Goal: Find contact information: Find contact information

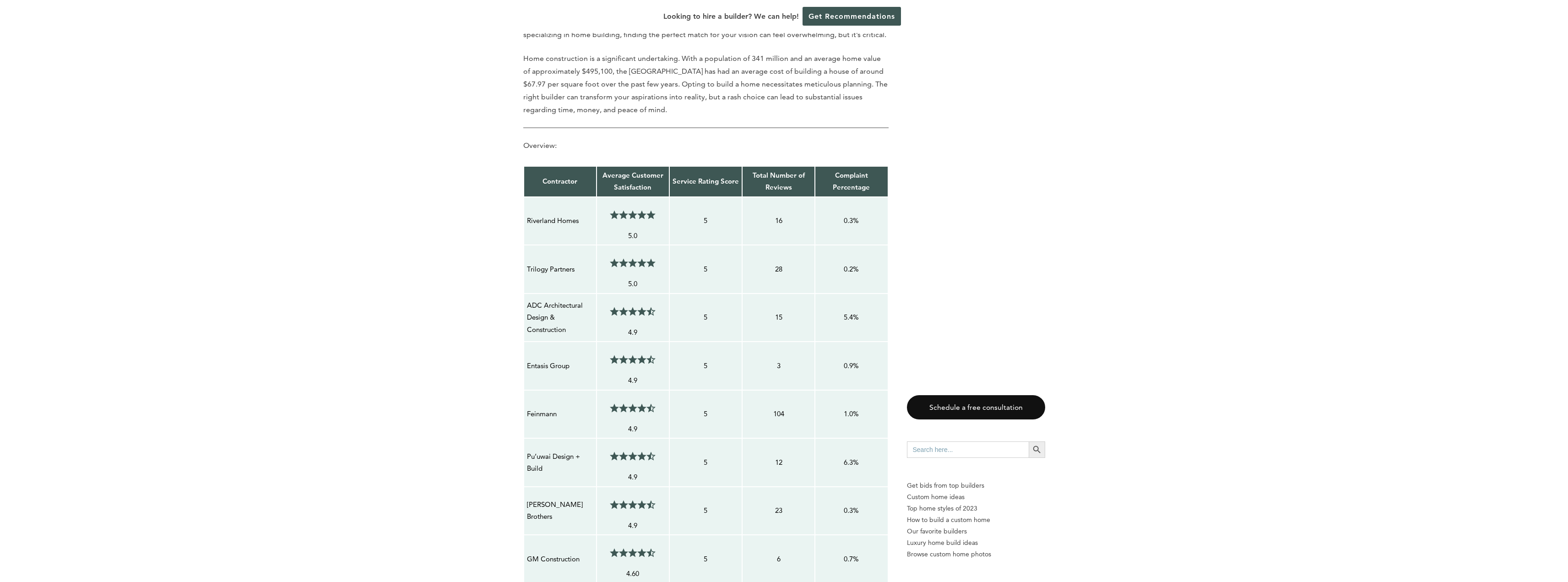
scroll to position [641, 0]
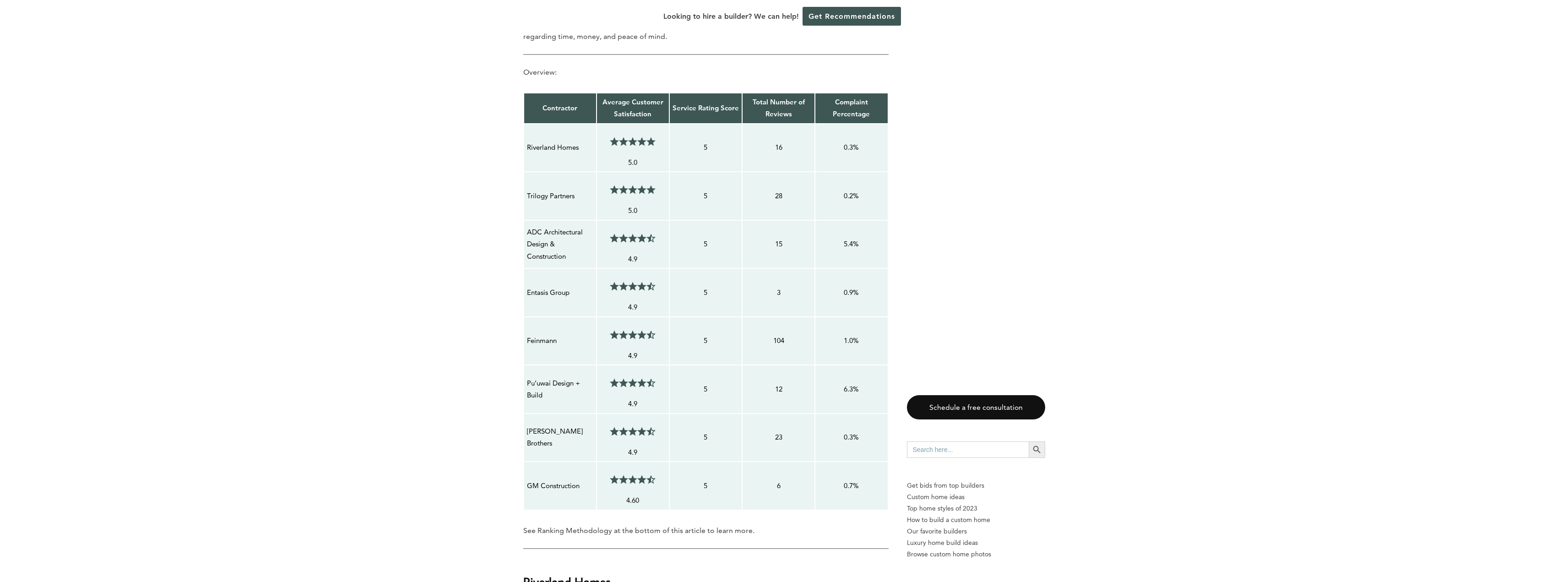
click at [560, 141] on p "Riverland Homes" at bounding box center [560, 147] width 67 height 12
click at [539, 141] on p "Riverland Homes" at bounding box center [560, 147] width 67 height 12
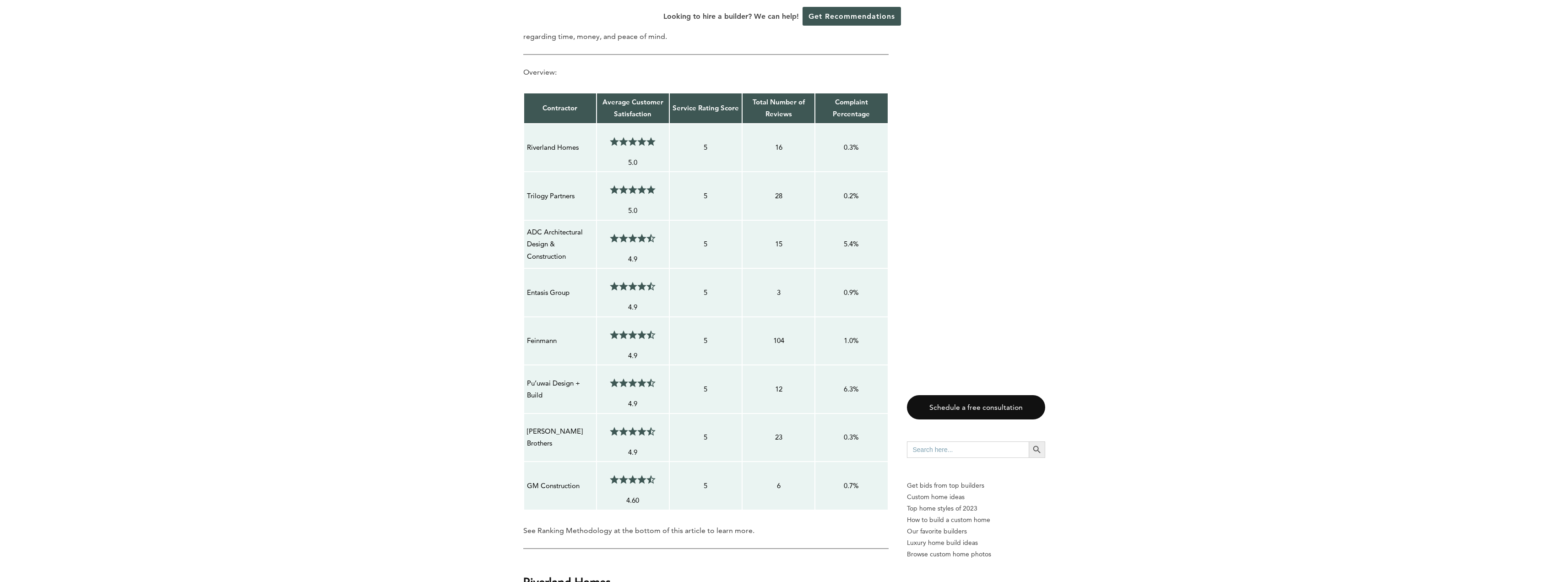
click at [539, 141] on p "Riverland Homes" at bounding box center [560, 147] width 67 height 12
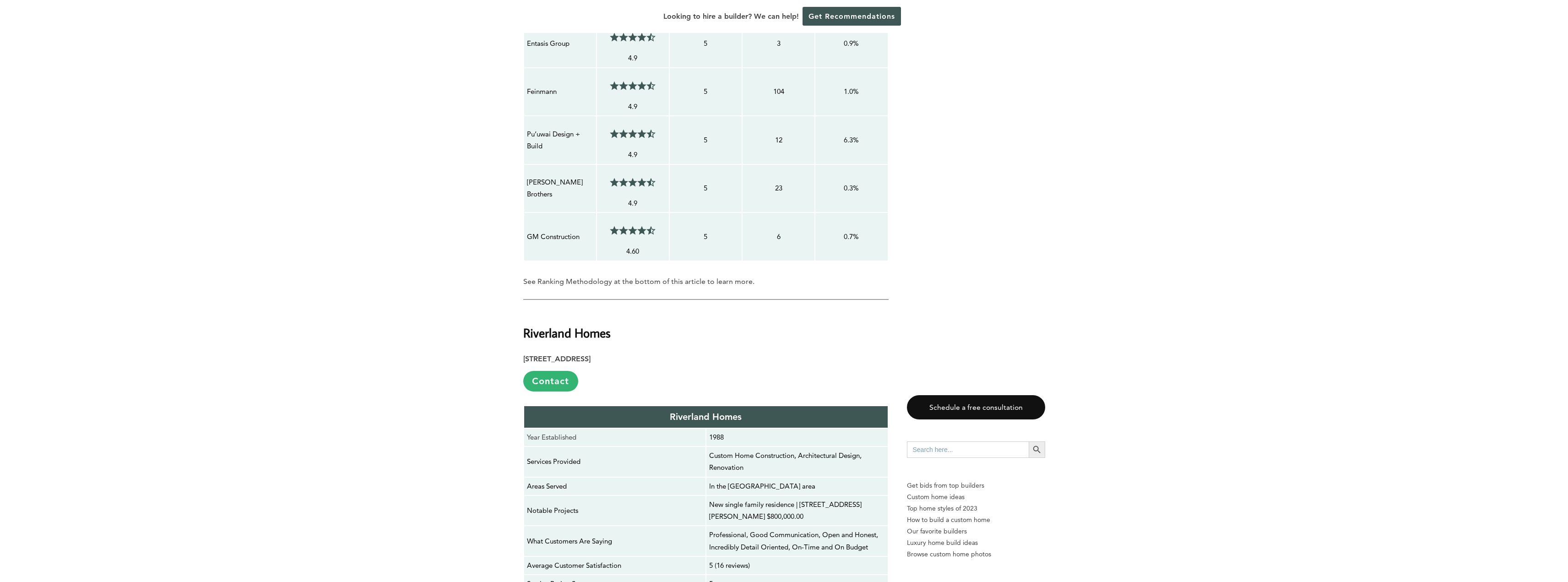
scroll to position [1053, 0]
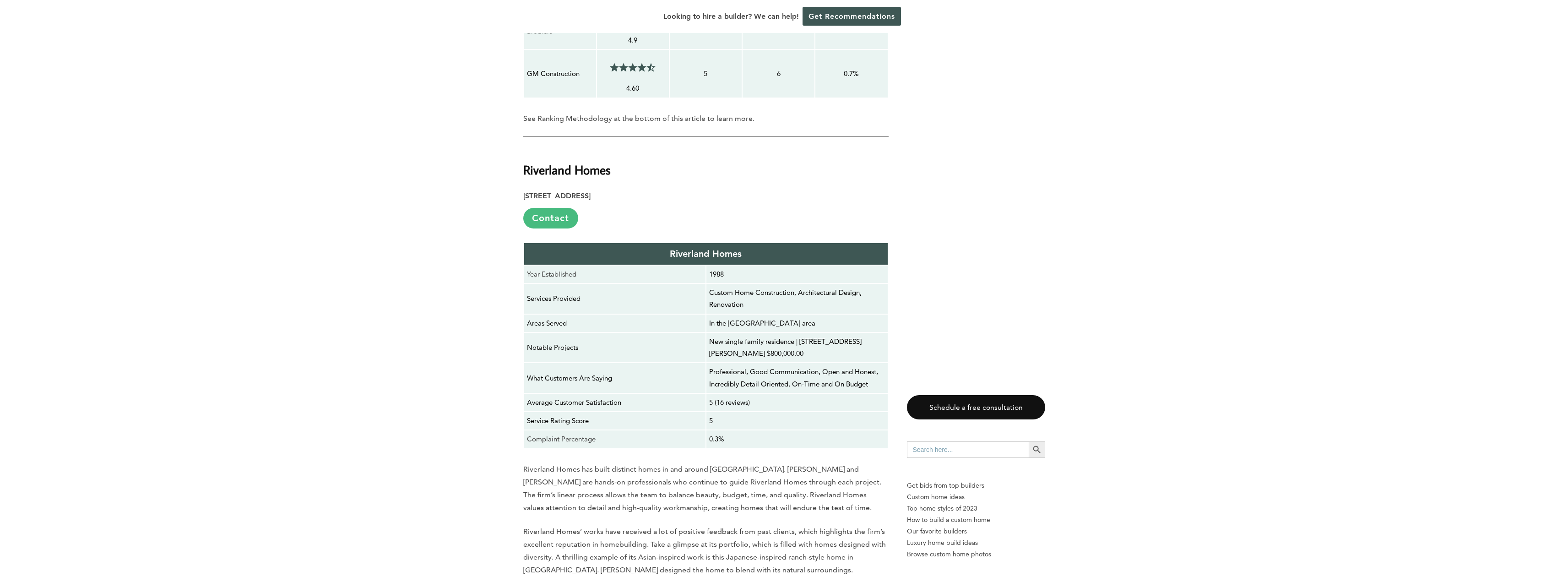
click at [559, 208] on link "Contact" at bounding box center [551, 218] width 55 height 21
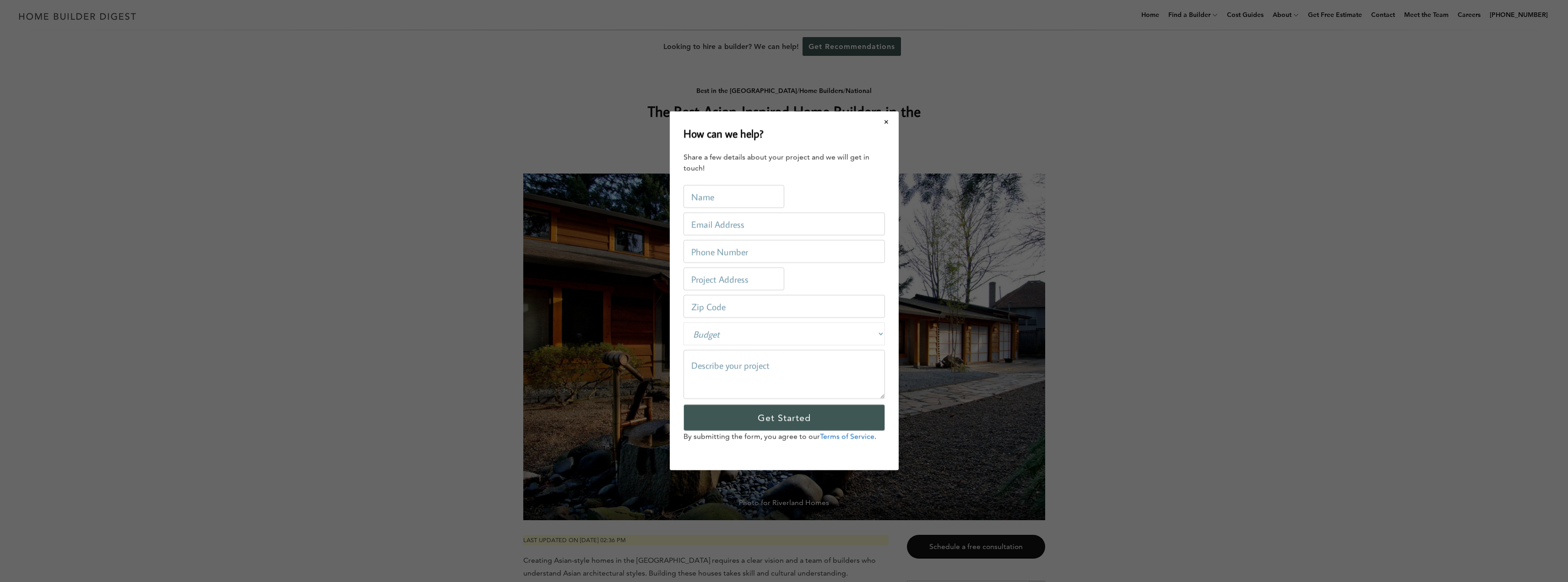
scroll to position [0, 0]
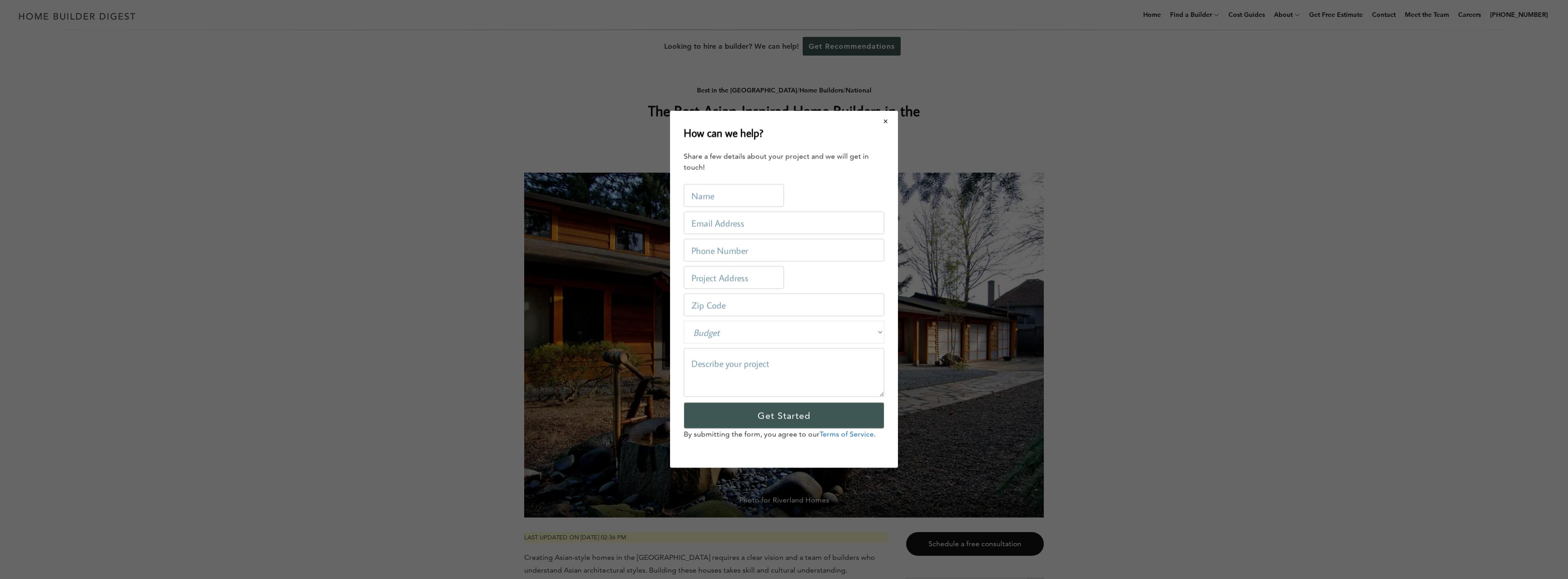
click at [881, 117] on button "Close modal" at bounding box center [886, 120] width 24 height 19
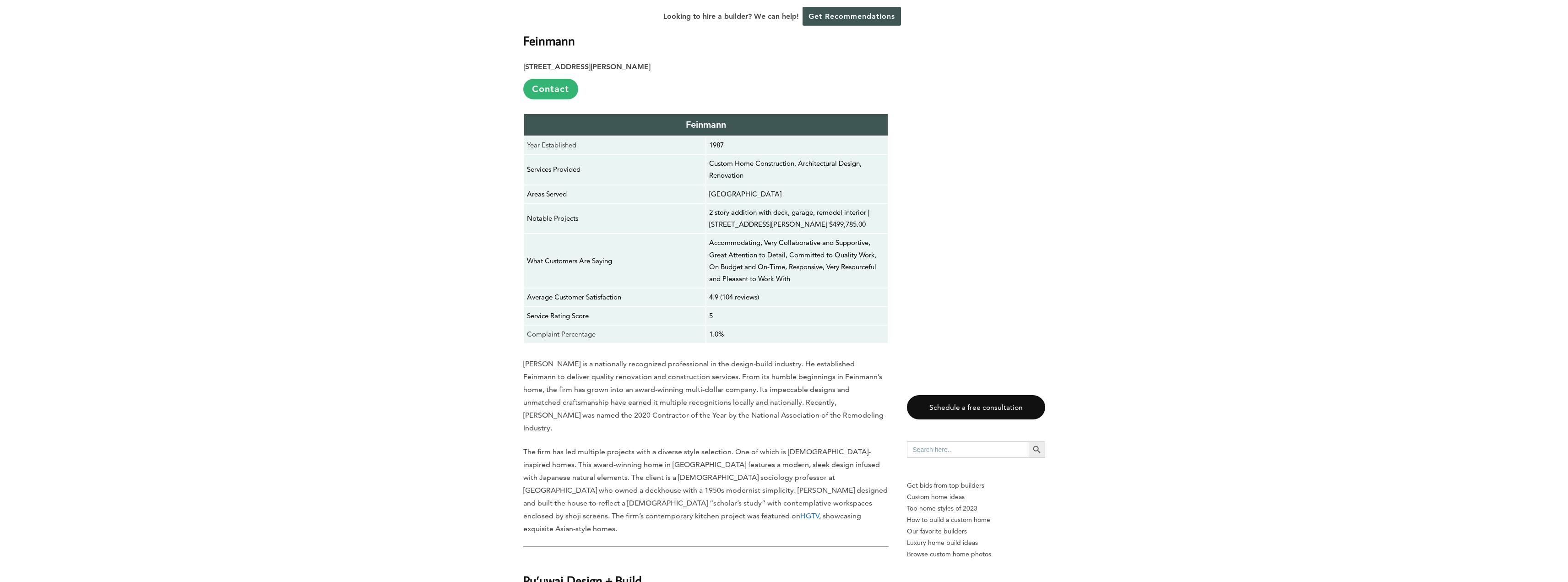
scroll to position [3021, 0]
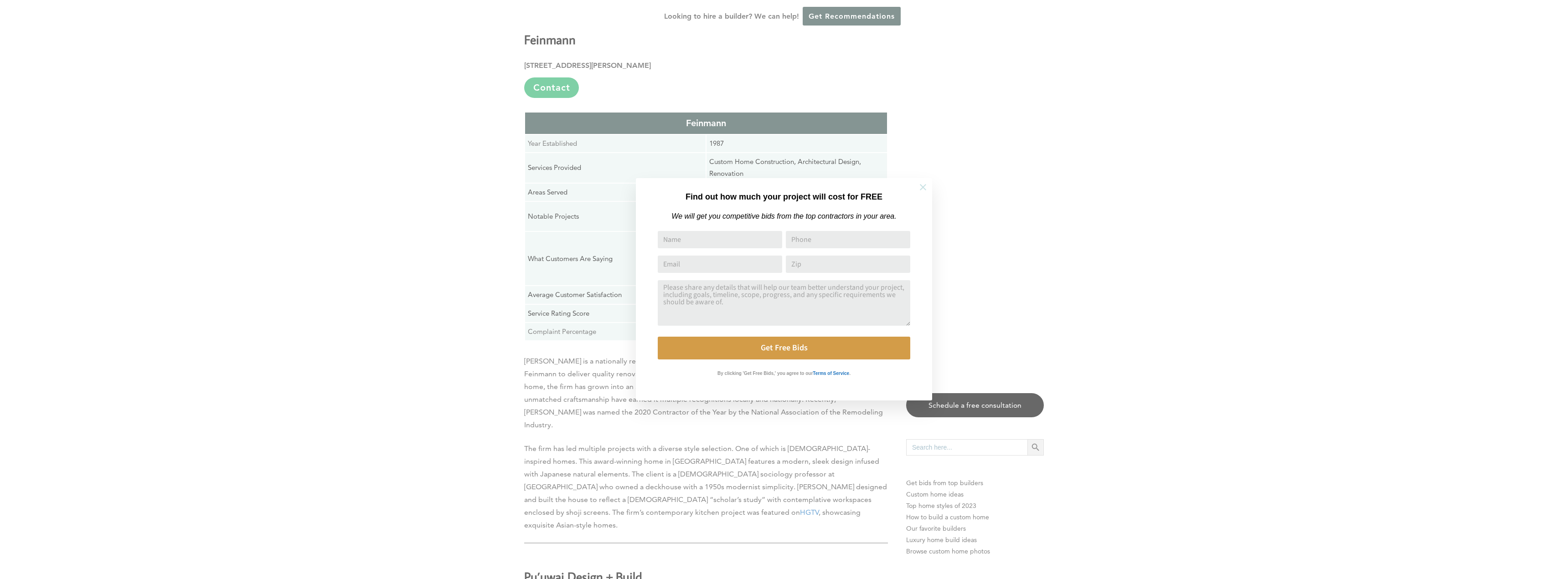
click at [922, 185] on icon at bounding box center [923, 187] width 10 height 10
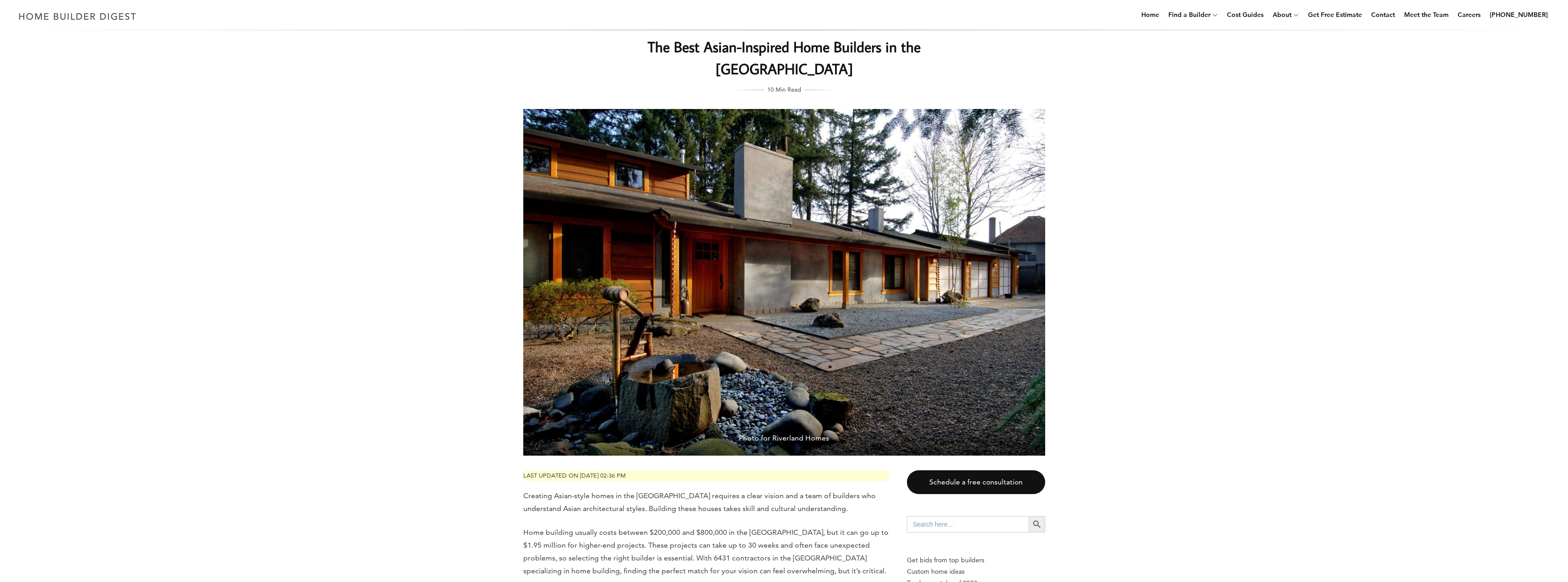
scroll to position [0, 0]
